Goal: Information Seeking & Learning: Learn about a topic

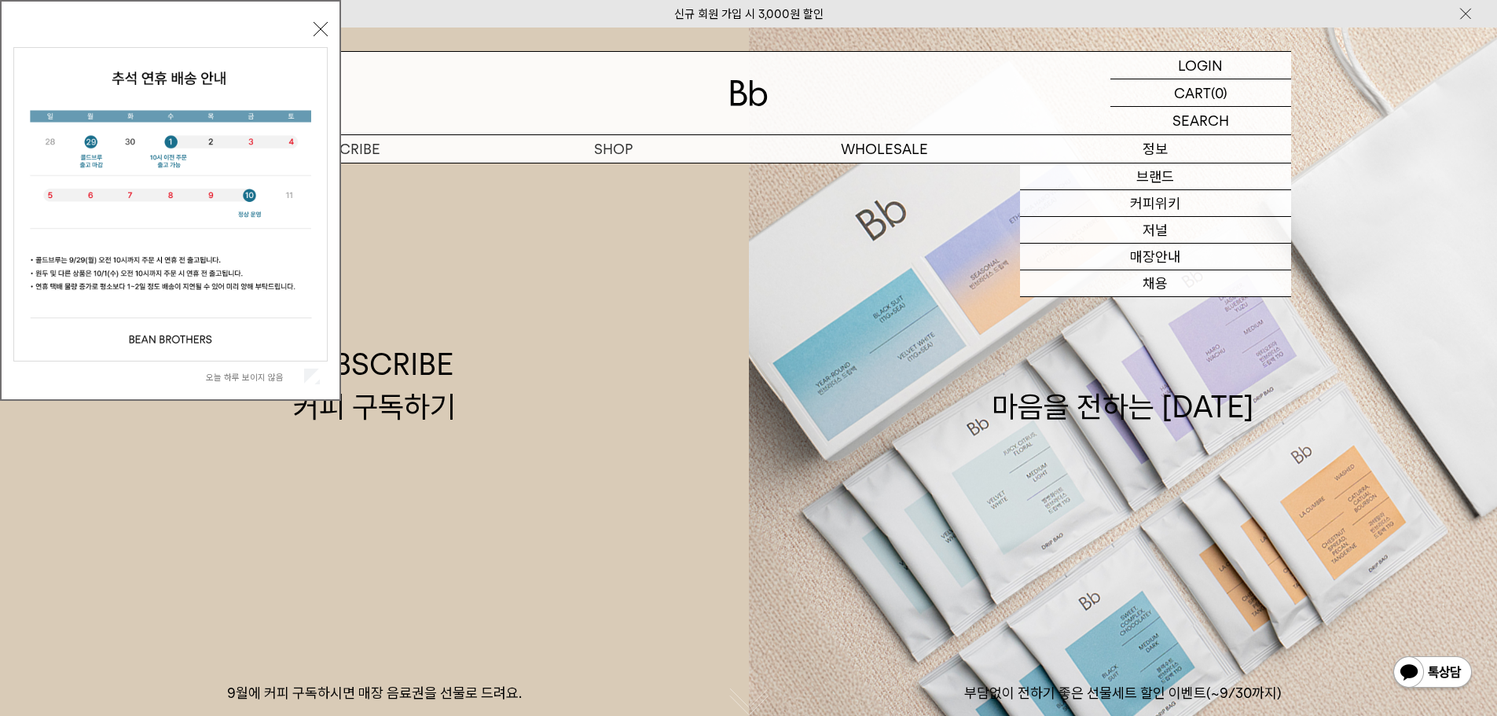
click at [1133, 152] on p "정보" at bounding box center [1155, 148] width 271 height 27
click at [1146, 139] on p "정보" at bounding box center [1155, 148] width 271 height 27
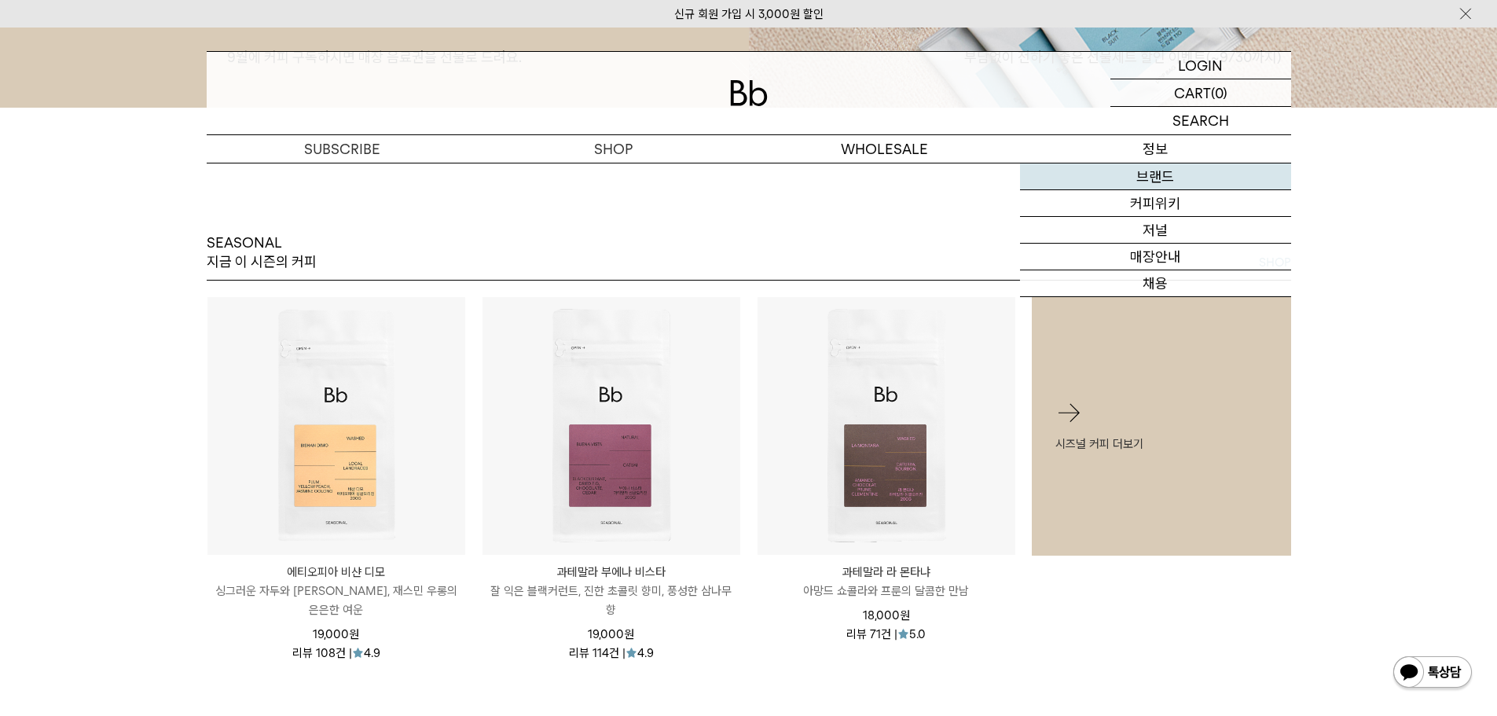
scroll to position [864, 0]
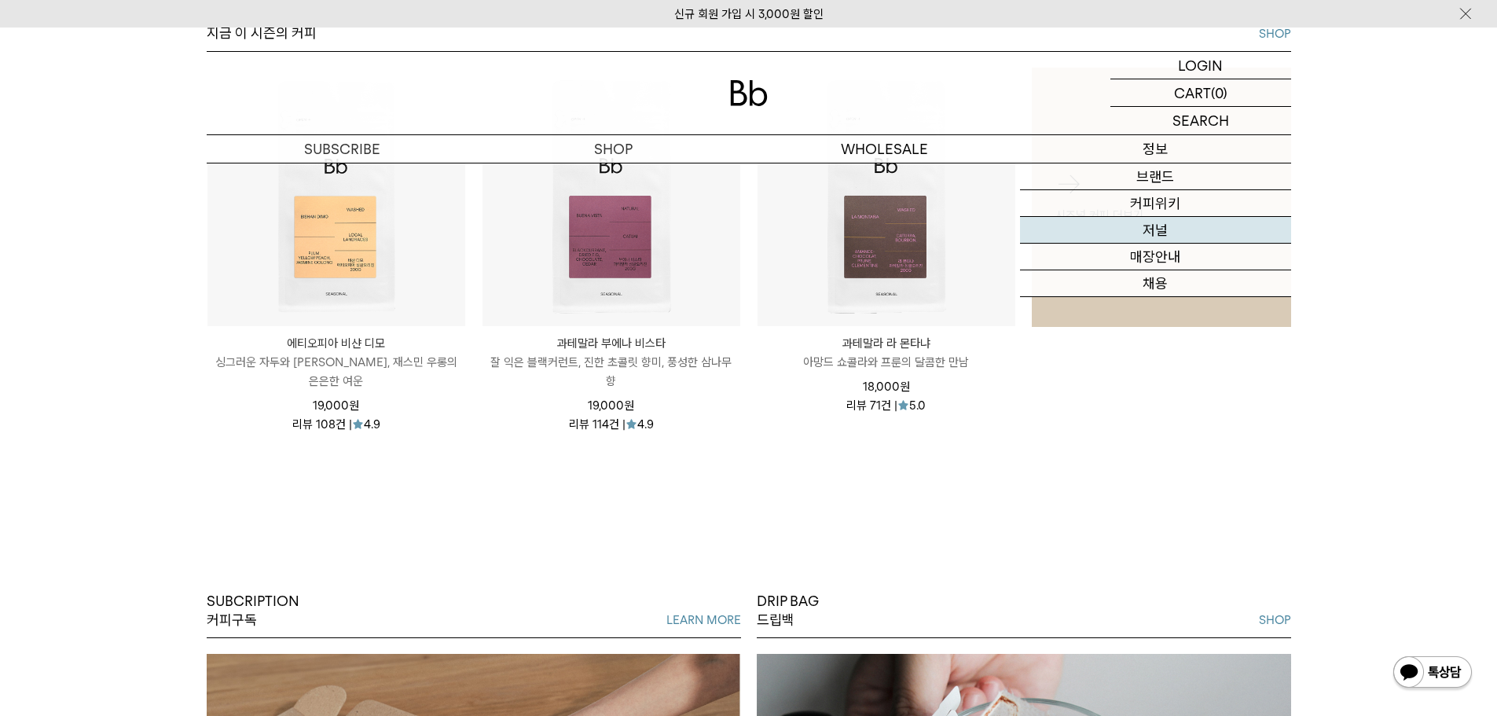
click at [1157, 225] on link "저널" at bounding box center [1155, 230] width 271 height 27
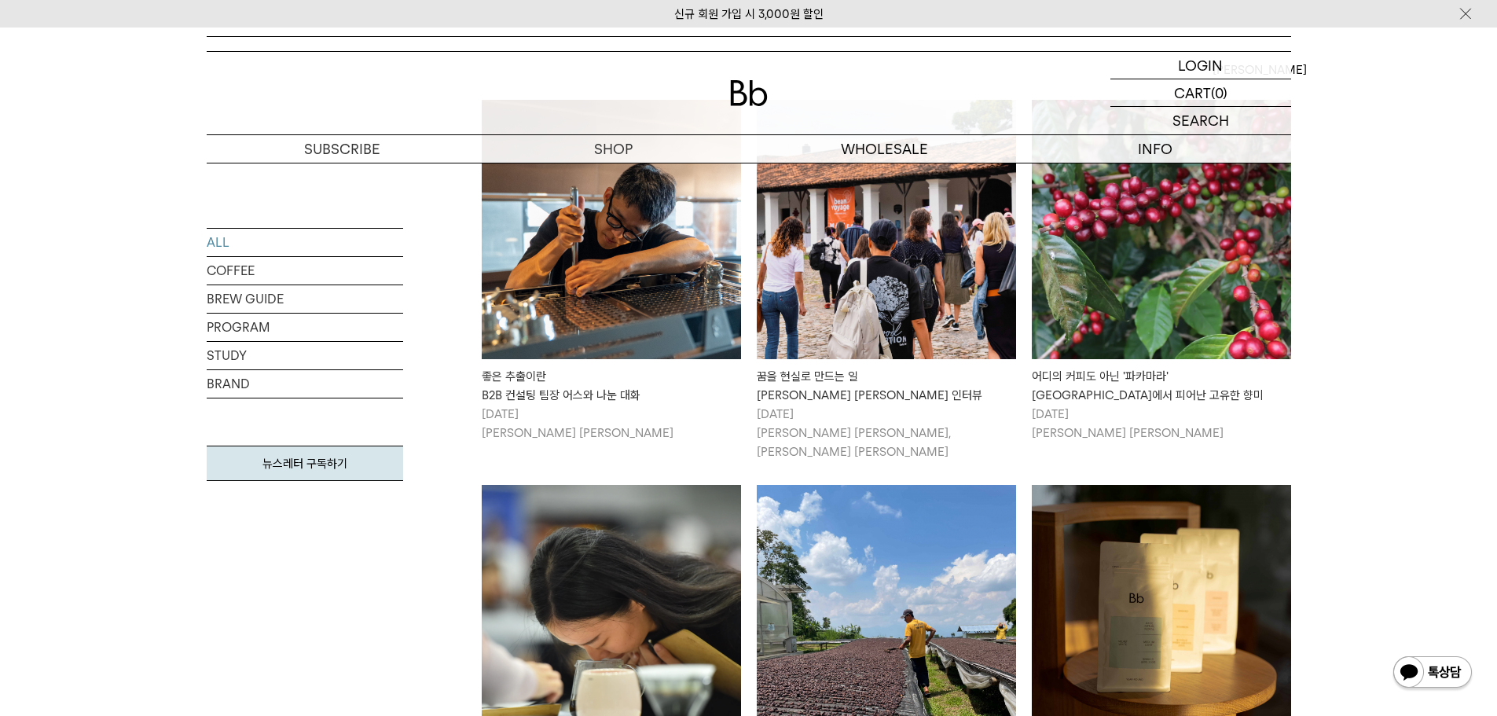
scroll to position [236, 0]
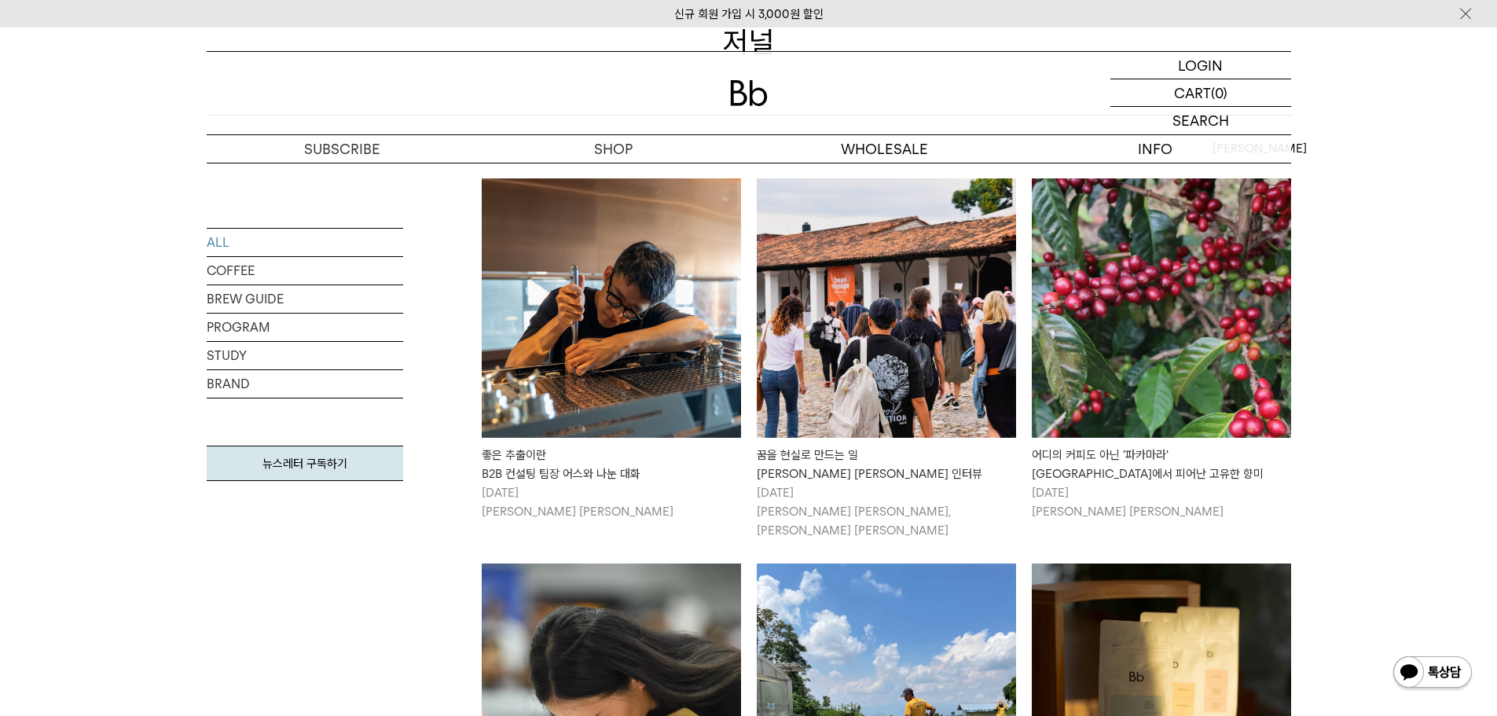
click at [622, 337] on img at bounding box center [611, 307] width 259 height 259
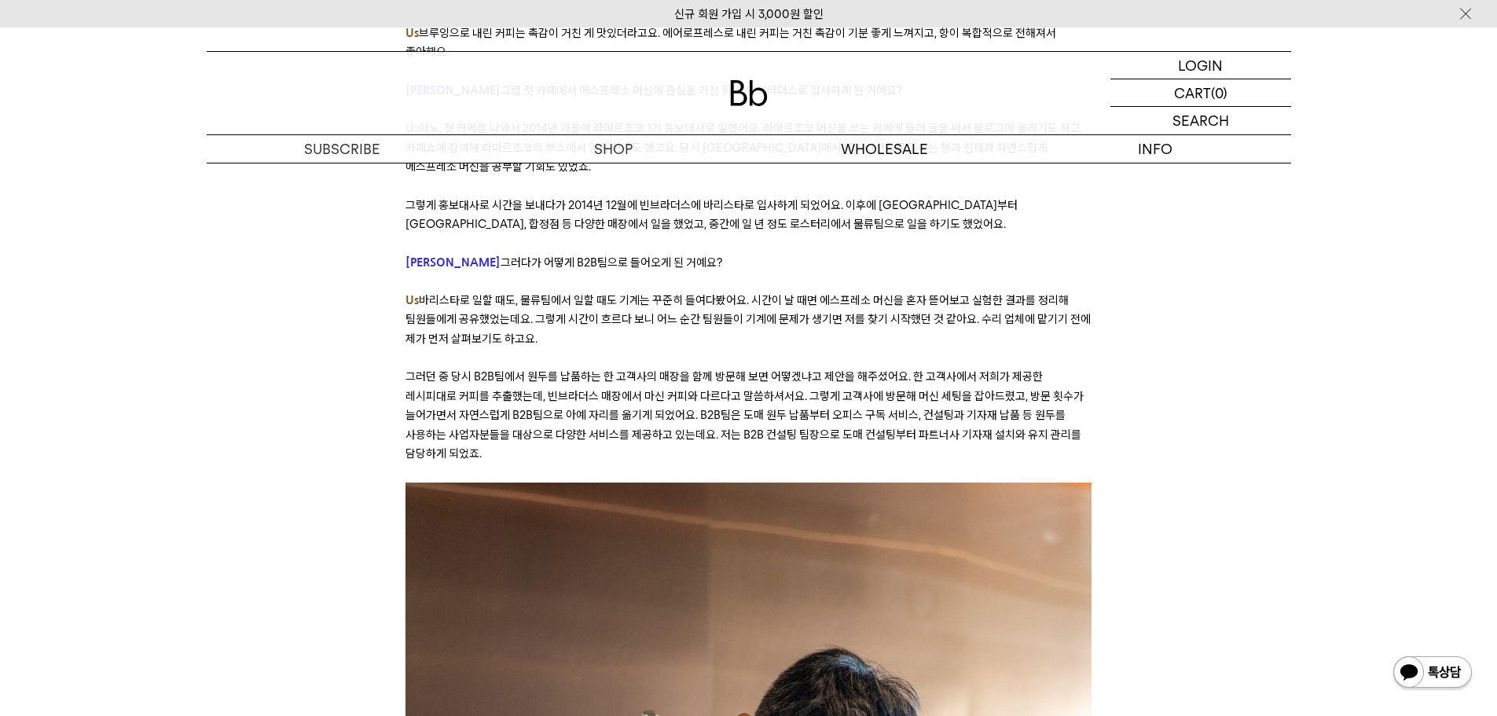
scroll to position [2985, 0]
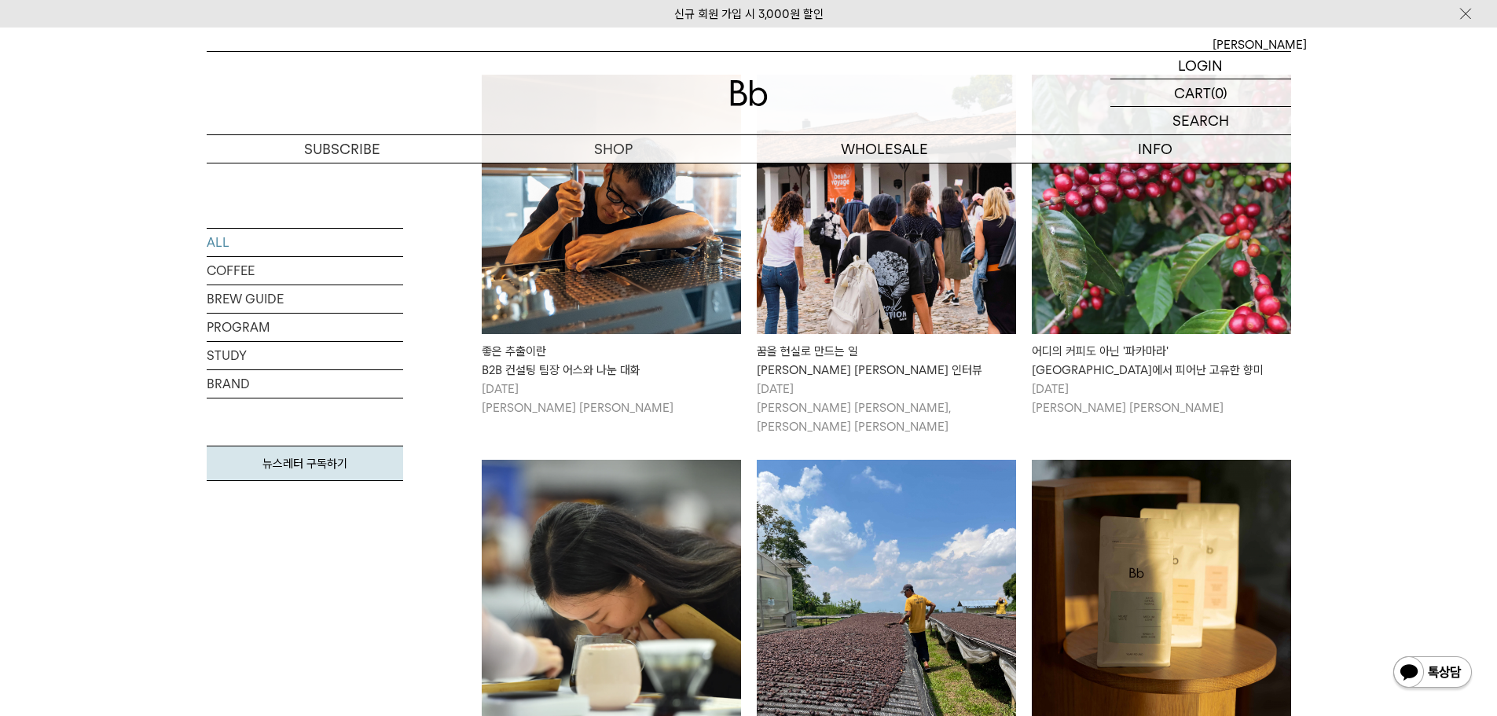
scroll to position [393, 0]
